Goal: Subscribe to service/newsletter: Subscribe to service/newsletter

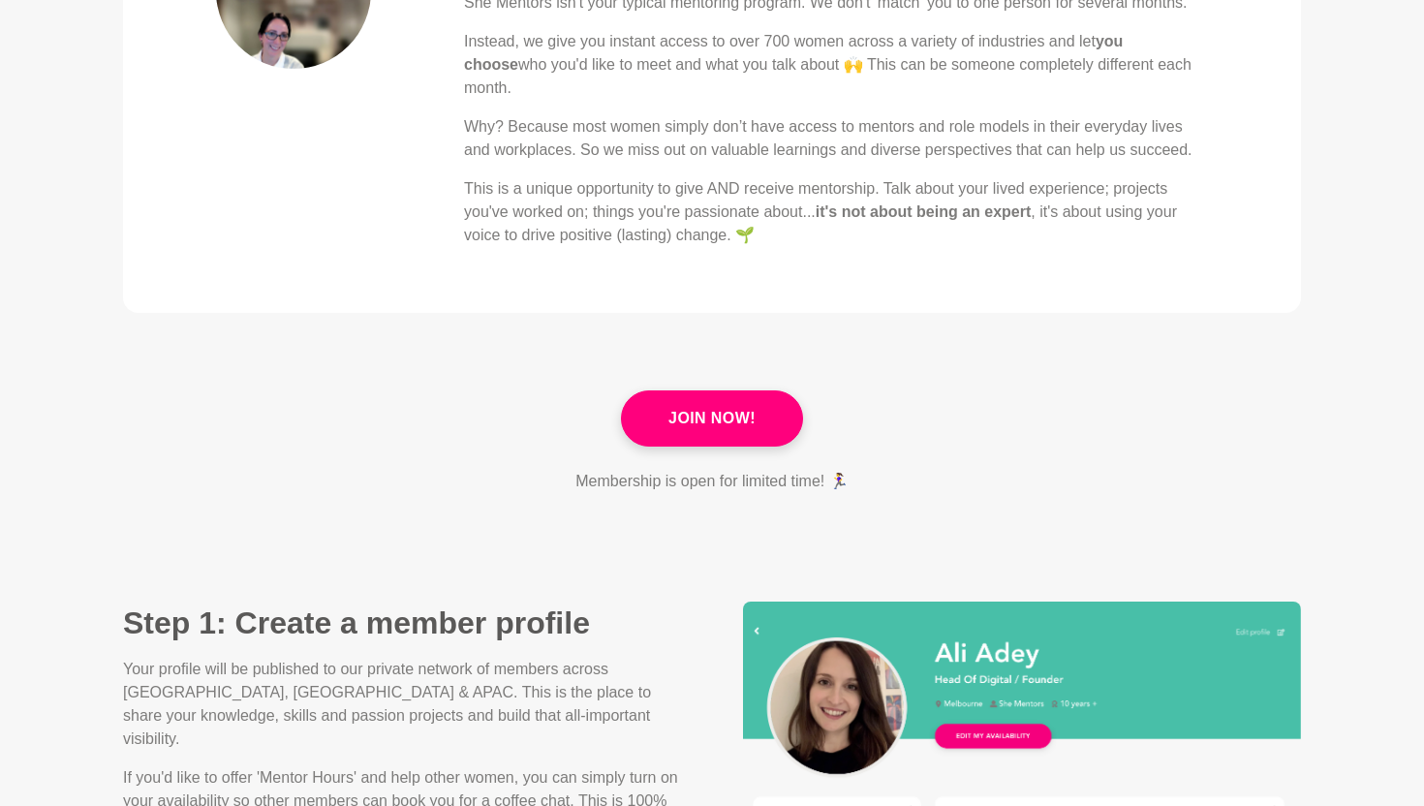
scroll to position [947, 0]
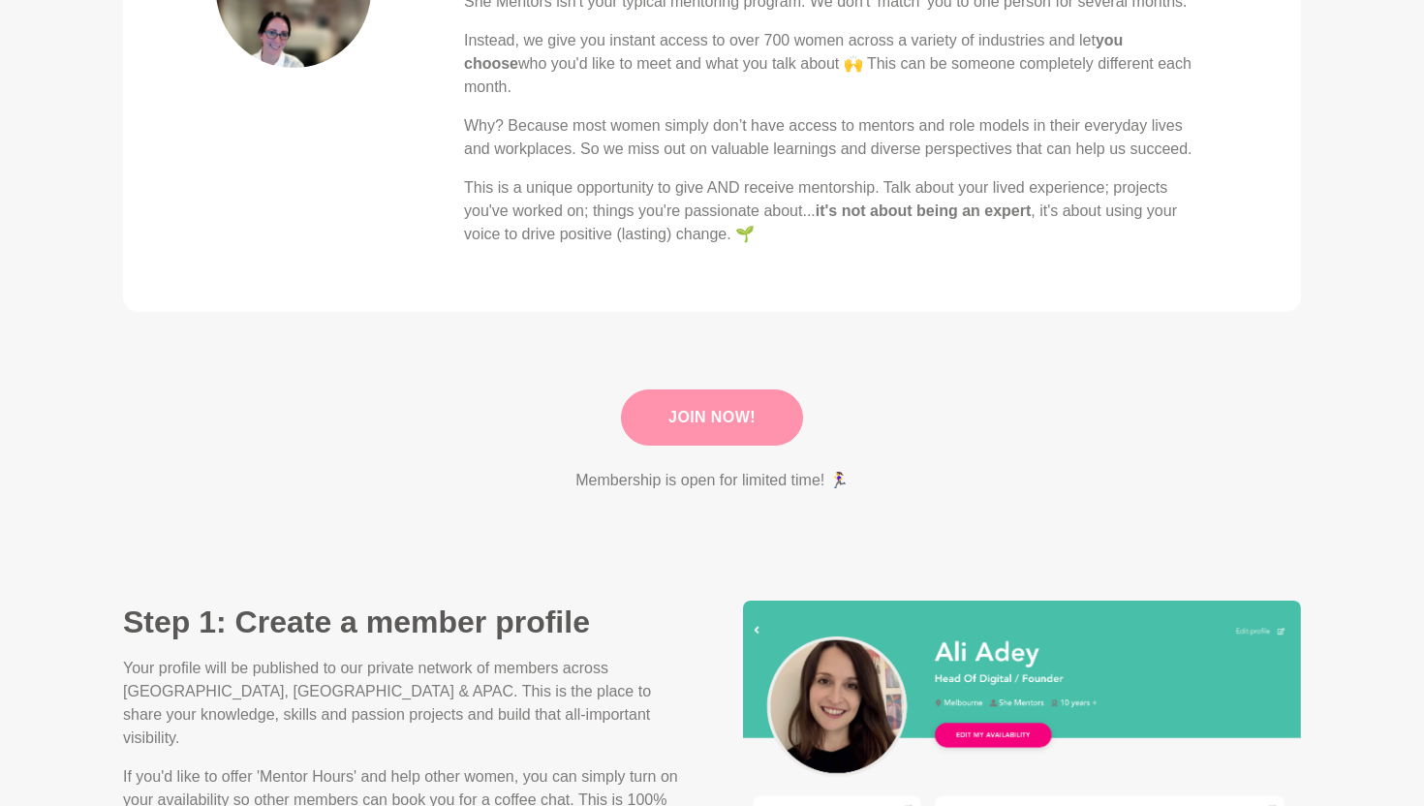
click at [739, 389] on link "Join Now!" at bounding box center [712, 417] width 182 height 56
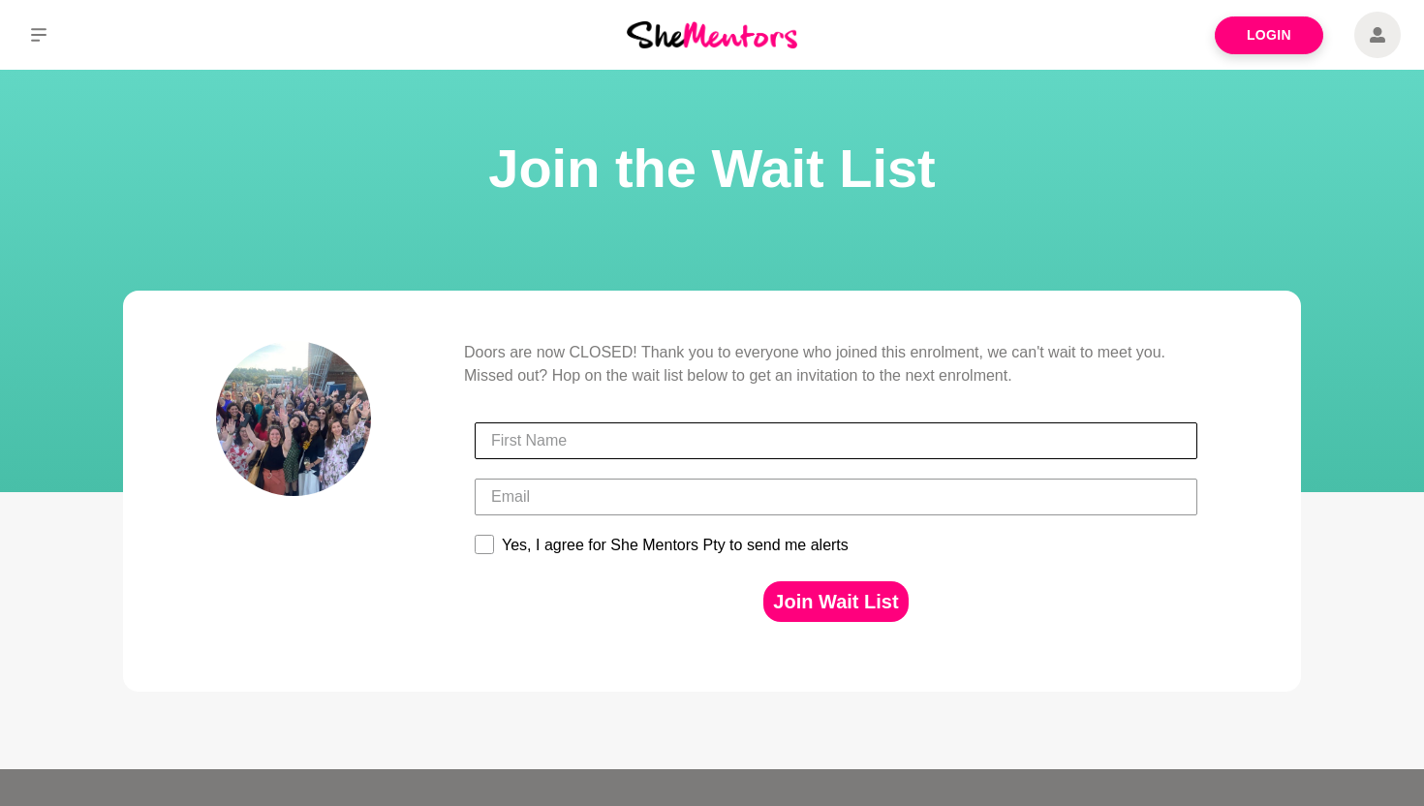
click at [608, 437] on input "First Name" at bounding box center [836, 440] width 722 height 37
type input "Carolina"
type input "[EMAIL_ADDRESS][DOMAIN_NAME]"
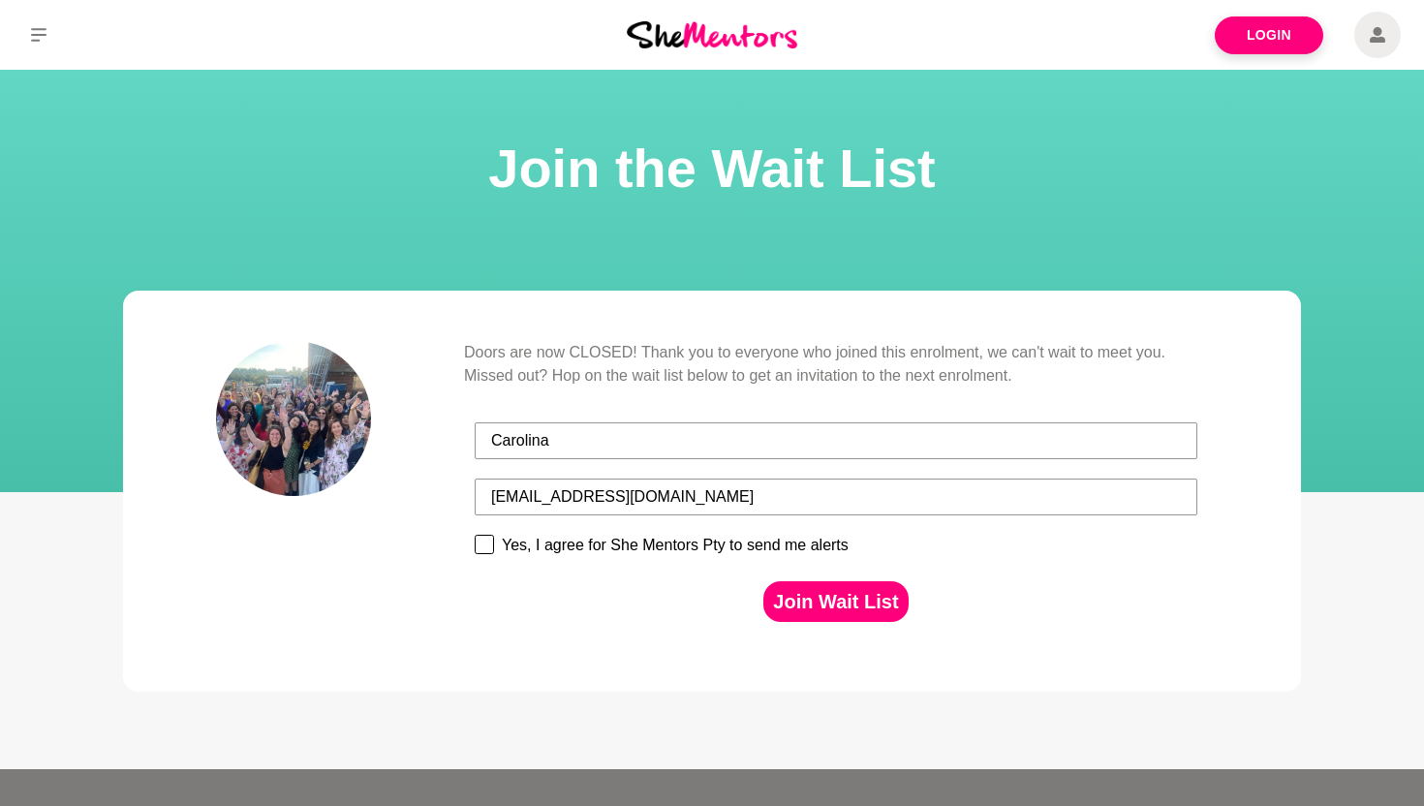
click at [495, 548] on label "Yes, I agree for She Mentors Pty to send me alerts" at bounding box center [673, 548] width 397 height 27
click at [475, 535] on input "Yes, I agree for She Mentors Pty to send me alerts" at bounding box center [474, 534] width 1 height 1
checkbox input "true"
click at [831, 591] on button "Join Wait List" at bounding box center [835, 601] width 144 height 41
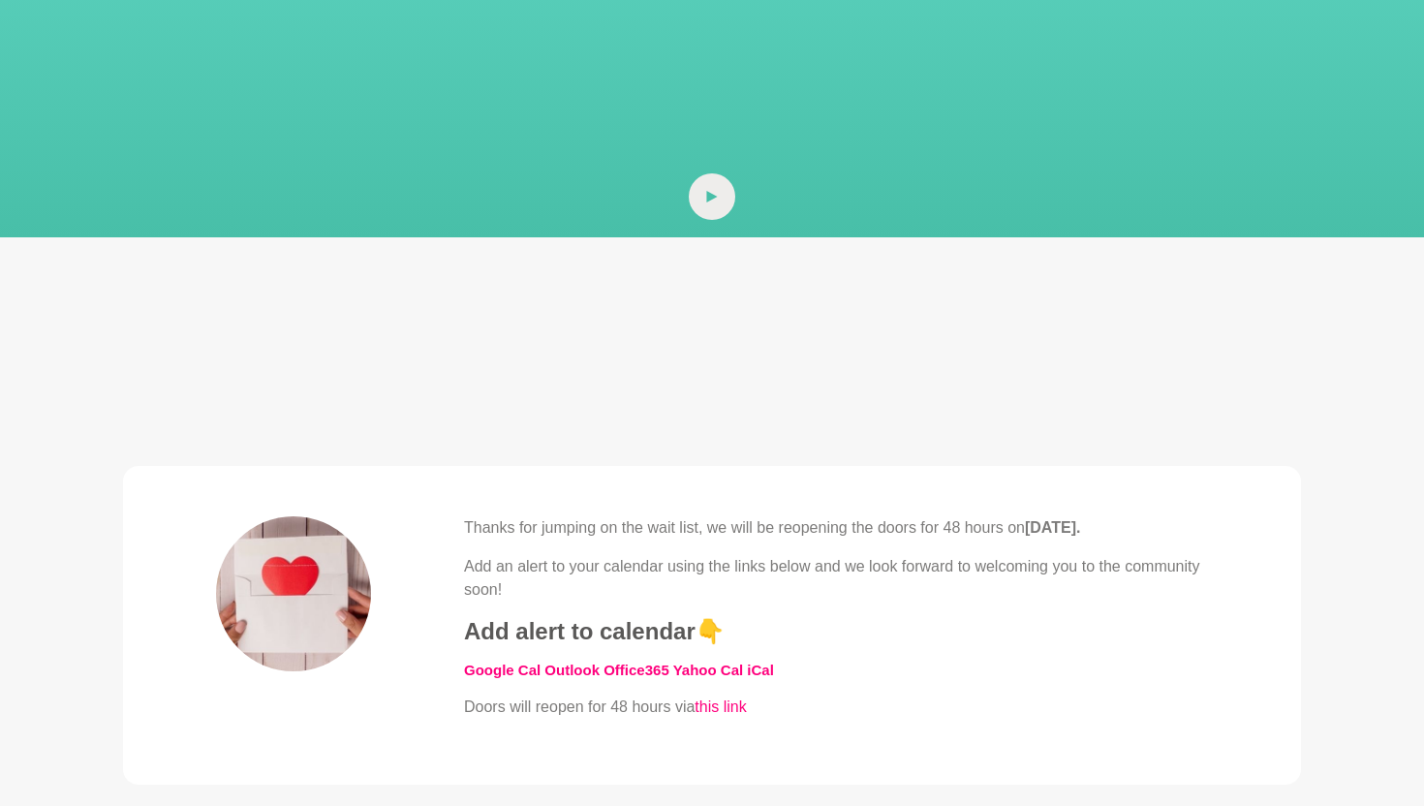
scroll to position [260, 0]
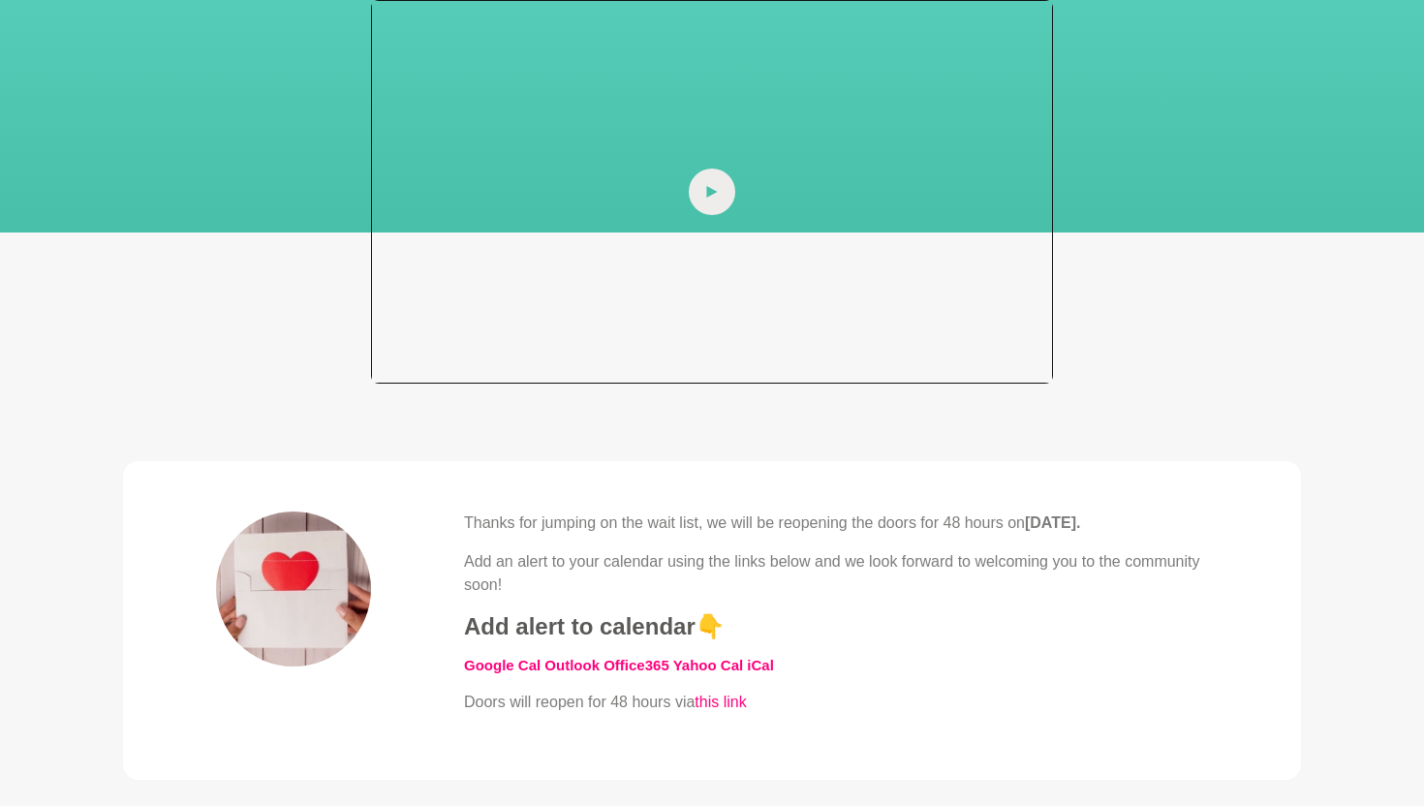
click at [697, 184] on span at bounding box center [712, 191] width 46 height 46
click at [654, 268] on div at bounding box center [712, 191] width 682 height 383
